Goal: Navigation & Orientation: Find specific page/section

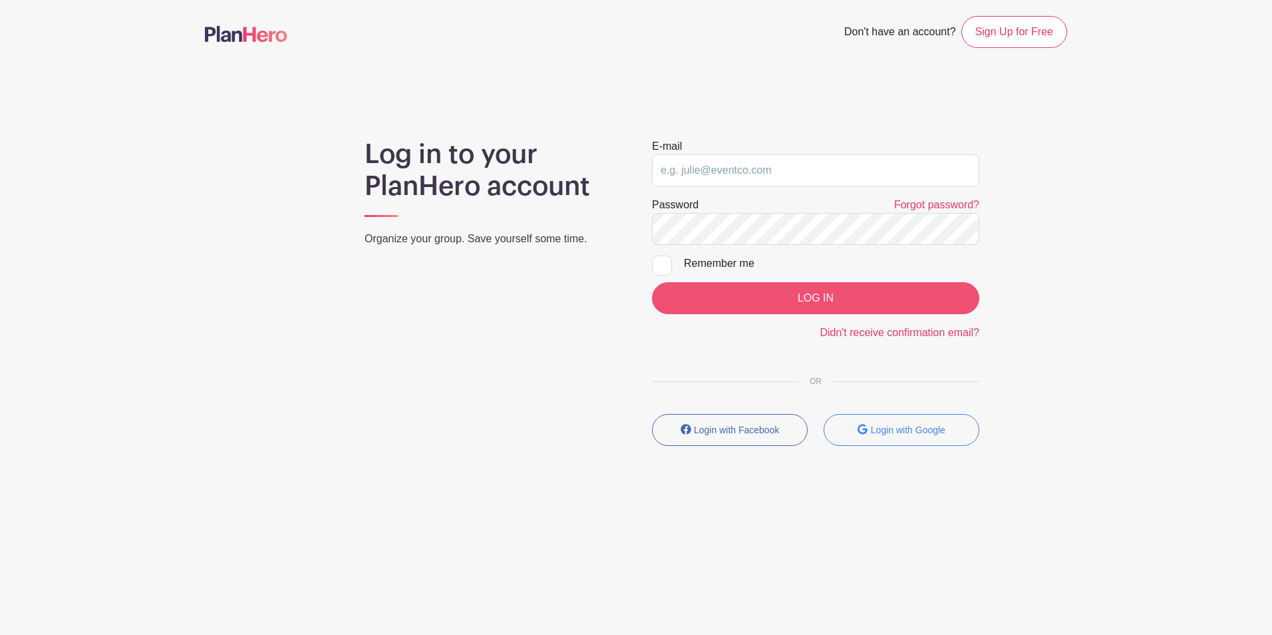
type input "[EMAIL_ADDRESS][DOMAIN_NAME]"
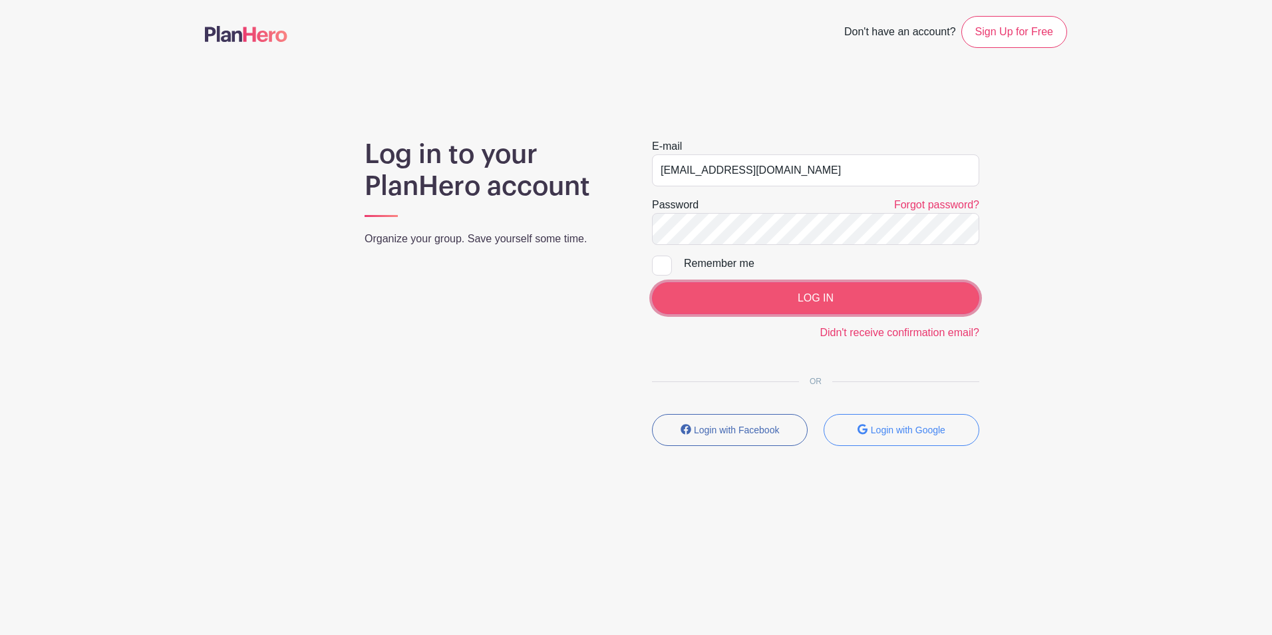
click at [801, 294] on input "LOG IN" at bounding box center [815, 298] width 327 height 32
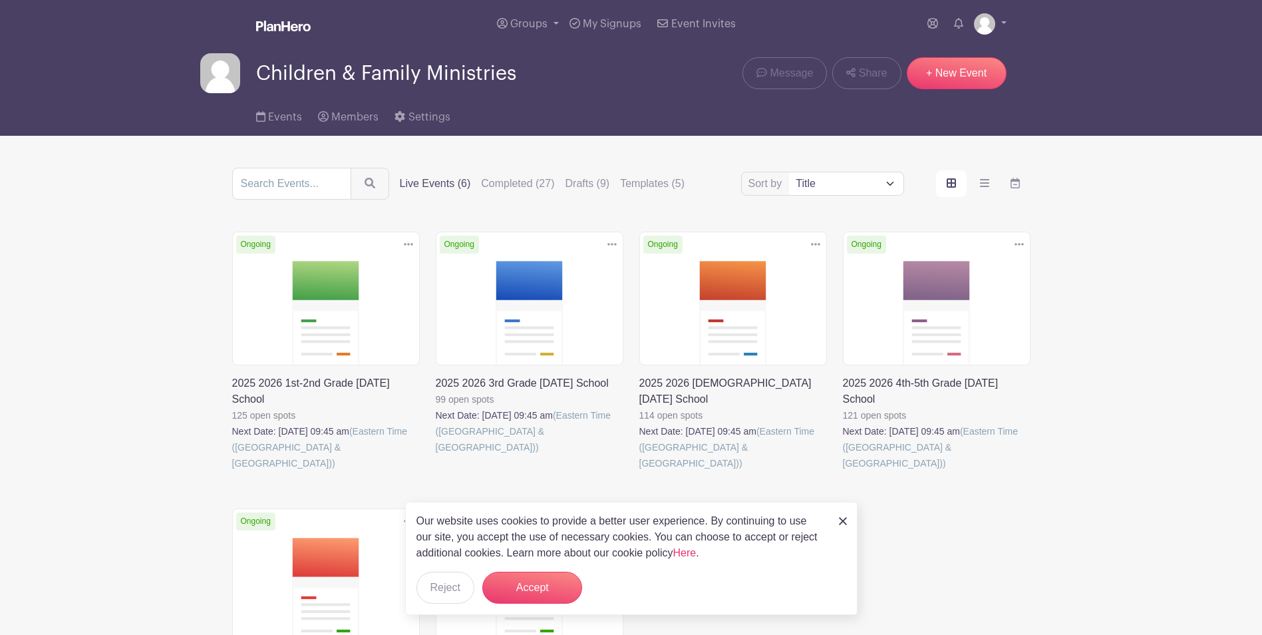
click at [232, 471] on link at bounding box center [232, 471] width 0 height 0
click at [436, 455] on link at bounding box center [436, 455] width 0 height 0
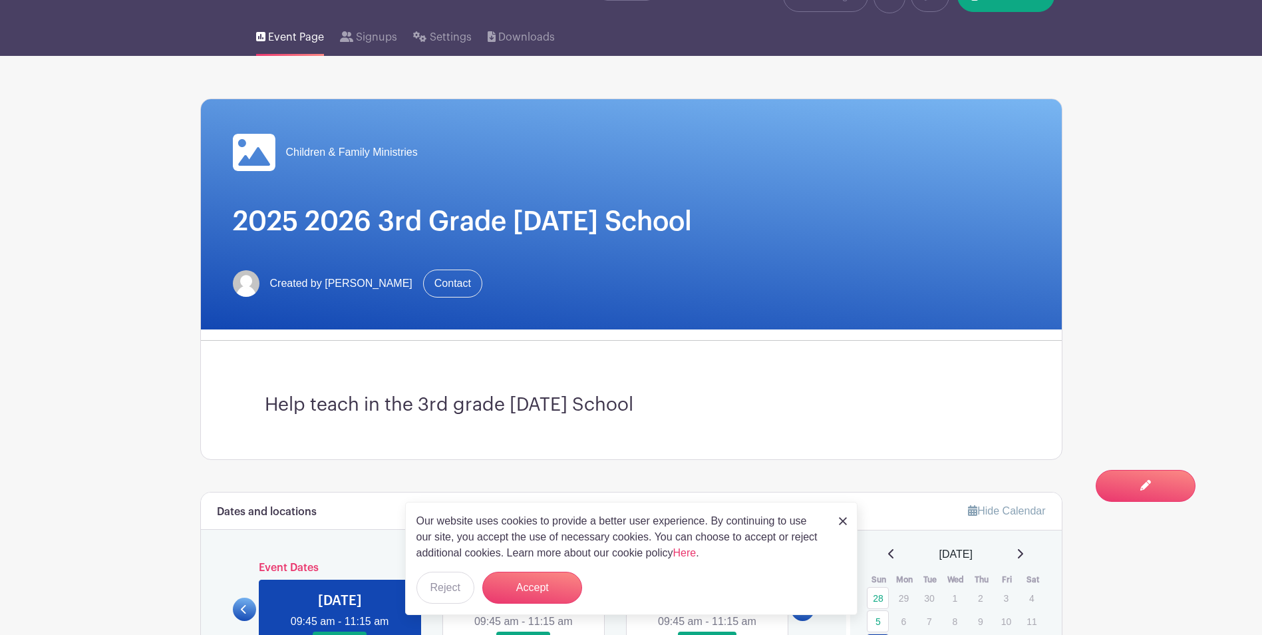
scroll to position [67, 0]
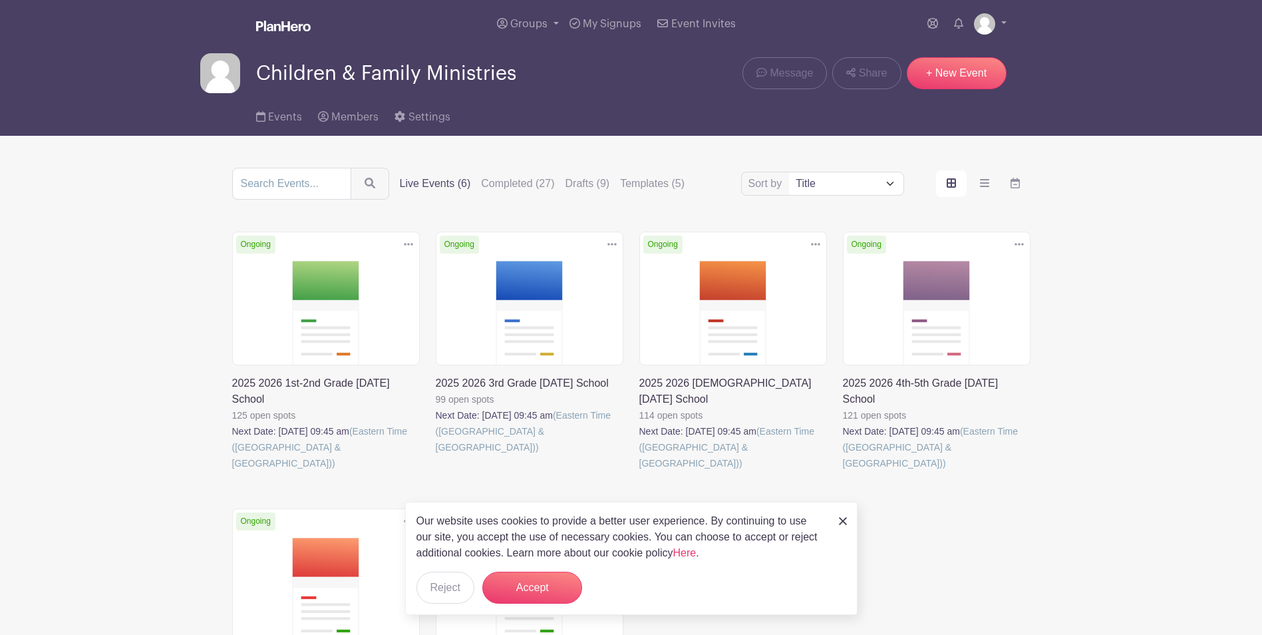
click at [843, 471] on link at bounding box center [843, 471] width 0 height 0
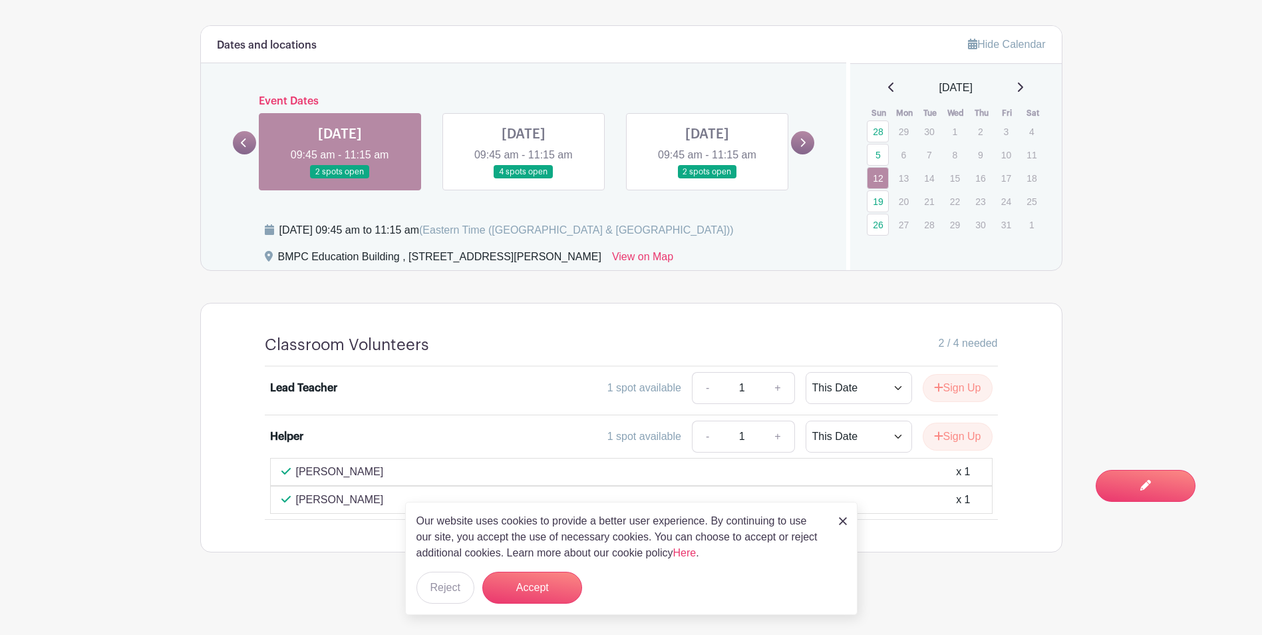
scroll to position [546, 0]
